Goal: Transaction & Acquisition: Subscribe to service/newsletter

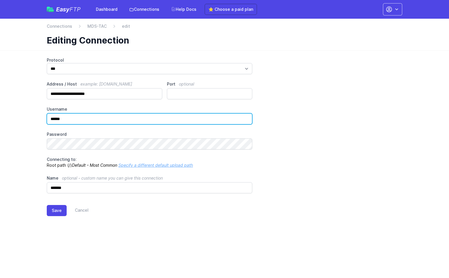
click at [74, 115] on input "******" at bounding box center [149, 118] width 205 height 11
type input "***"
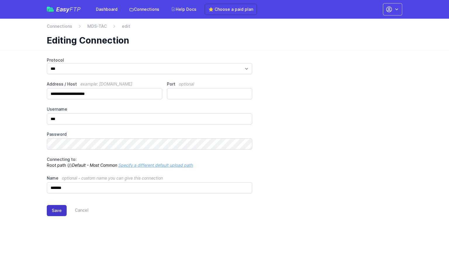
click at [58, 212] on button "Save" at bounding box center [57, 210] width 20 height 11
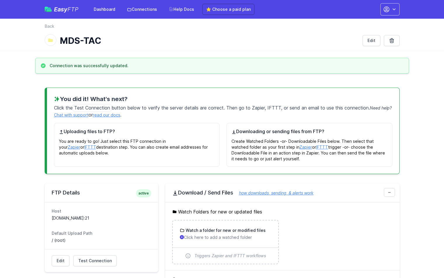
scroll to position [100, 0]
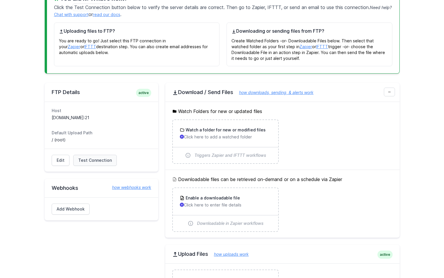
click at [88, 164] on link "Test Connection" at bounding box center [95, 160] width 44 height 11
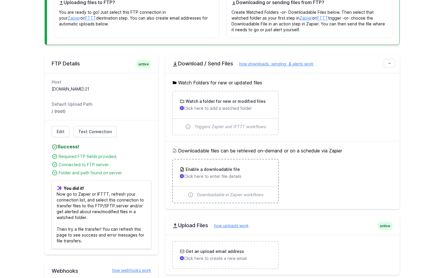
scroll to position [103, 0]
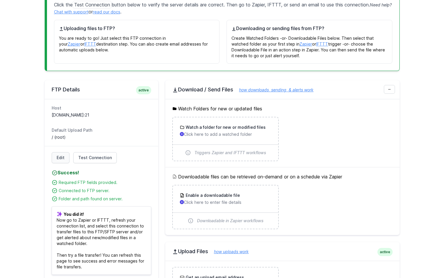
click at [65, 160] on link "Edit" at bounding box center [61, 157] width 18 height 11
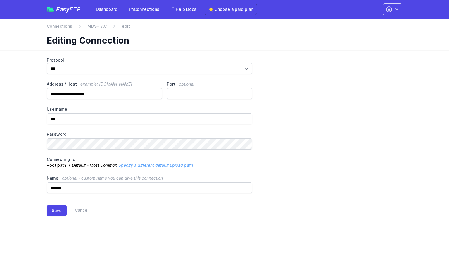
click at [157, 164] on link "Specify a different default upload path" at bounding box center [155, 165] width 74 height 5
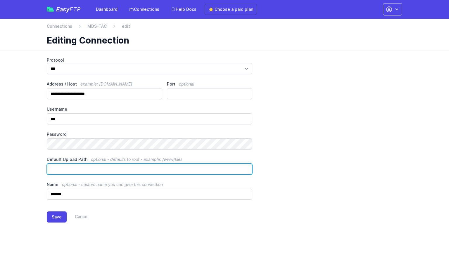
click at [132, 172] on input "Default Upload Path optional - defaults to root - example: /www/files" at bounding box center [149, 169] width 205 height 11
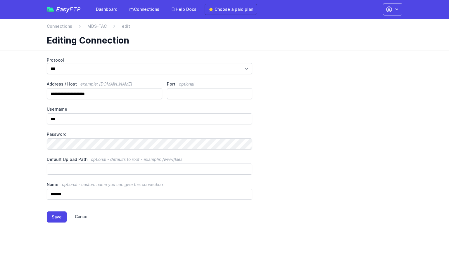
click at [83, 214] on link "Cancel" at bounding box center [78, 216] width 22 height 11
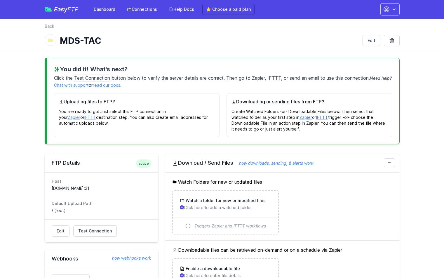
click at [189, 105] on p "You are ready to go! Just select this FTP connection in your Zapier or IFTTT de…" at bounding box center [137, 115] width 156 height 21
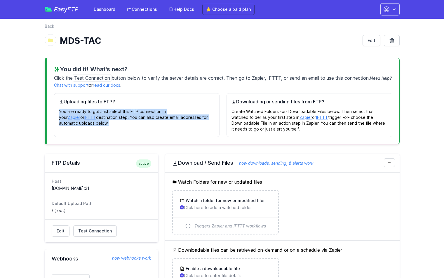
click at [189, 105] on p "You are ready to go! Just select this FTP connection in your Zapier or IFTTT de…" at bounding box center [137, 115] width 156 height 21
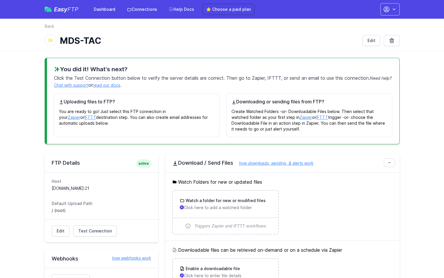
click at [330, 119] on p "Create Watched Folders -or- Downloadable Files below. Then select that watched …" at bounding box center [310, 118] width 156 height 27
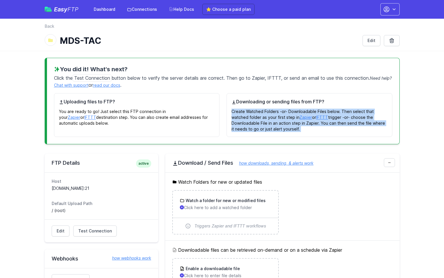
click at [330, 119] on p "Create Watched Folders -or- Downloadable Files below. Then select that watched …" at bounding box center [310, 118] width 156 height 27
click at [355, 126] on p "Create Watched Folders -or- Downloadable Files below. Then select that watched …" at bounding box center [310, 118] width 156 height 27
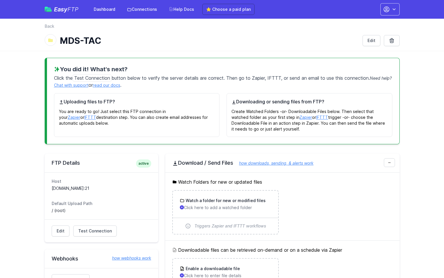
click at [338, 36] on h1 "MDS-TAC" at bounding box center [209, 40] width 298 height 11
click at [216, 9] on link "⭐ Choose a paid plan" at bounding box center [228, 9] width 52 height 11
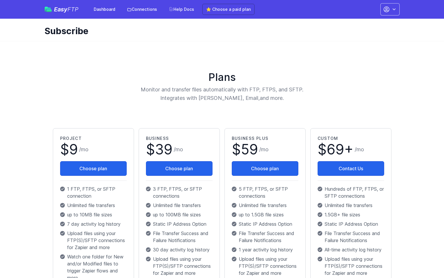
click at [395, 6] on button "button" at bounding box center [389, 9] width 19 height 12
click at [359, 22] on link "Account Settings" at bounding box center [372, 24] width 56 height 11
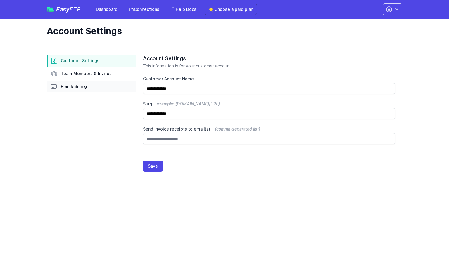
click at [86, 86] on link "Plan & Billing" at bounding box center [91, 87] width 89 height 12
click at [108, 78] on link "Team Members & Invites" at bounding box center [91, 74] width 89 height 12
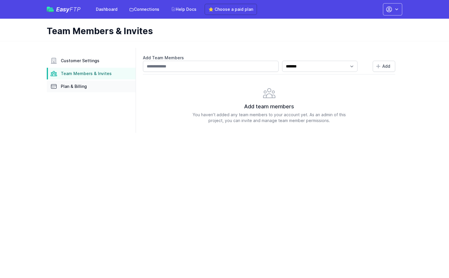
click at [95, 89] on link "Plan & Billing" at bounding box center [91, 87] width 89 height 12
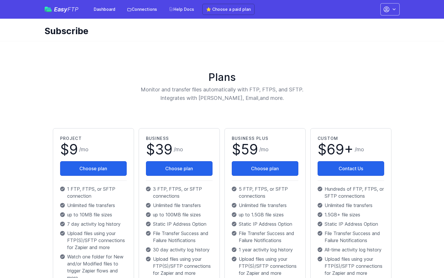
scroll to position [185, 0]
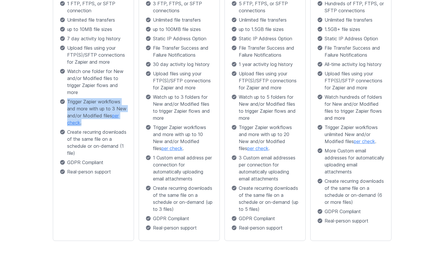
drag, startPoint x: 86, startPoint y: 97, endPoint x: 114, endPoint y: 124, distance: 38.8
click at [114, 124] on div "Project $ 9 / mo Choose plan 1 FTP, FTPS, or SFTP connection Unlimited file tra…" at bounding box center [93, 63] width 67 height 227
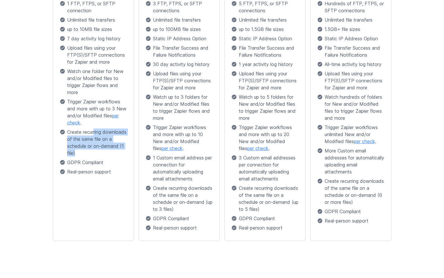
drag, startPoint x: 94, startPoint y: 130, endPoint x: 112, endPoint y: 157, distance: 32.4
click at [112, 157] on div "Project $ 9 / mo Choose plan 1 FTP, FTPS, or SFTP connection Unlimited file tra…" at bounding box center [93, 63] width 67 height 227
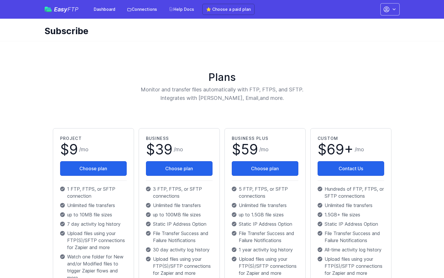
click at [388, 11] on icon "button" at bounding box center [386, 9] width 5 height 5
click at [356, 46] on link "Contact EasyFTP" at bounding box center [372, 45] width 56 height 11
